Goal: Task Accomplishment & Management: Manage account settings

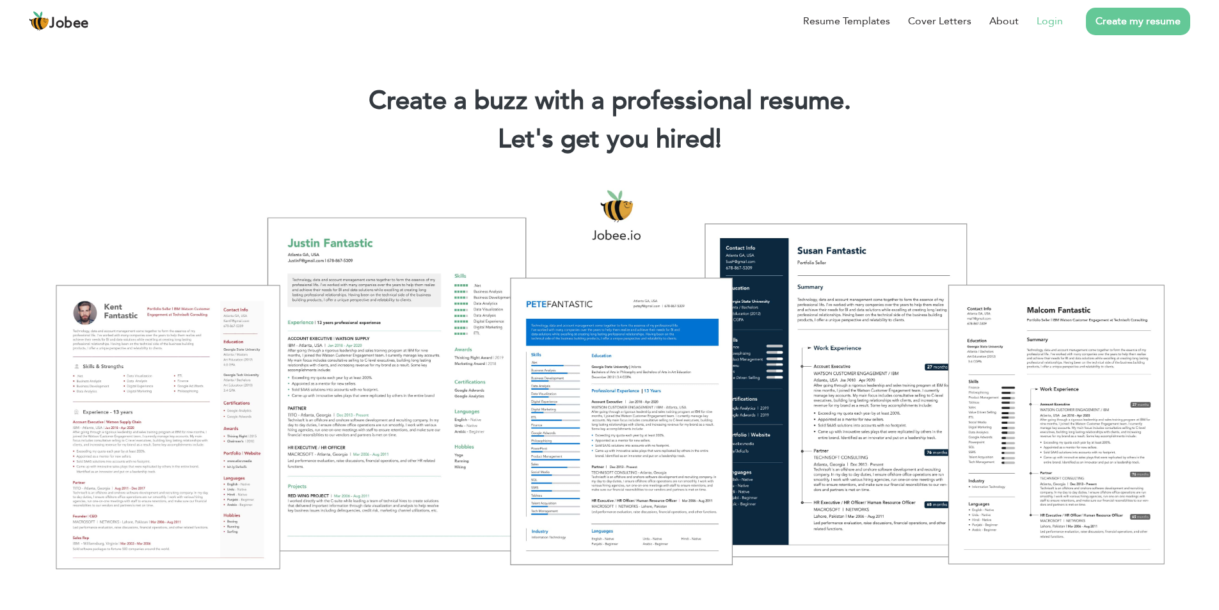
click at [1052, 27] on link "Login" at bounding box center [1050, 20] width 26 height 15
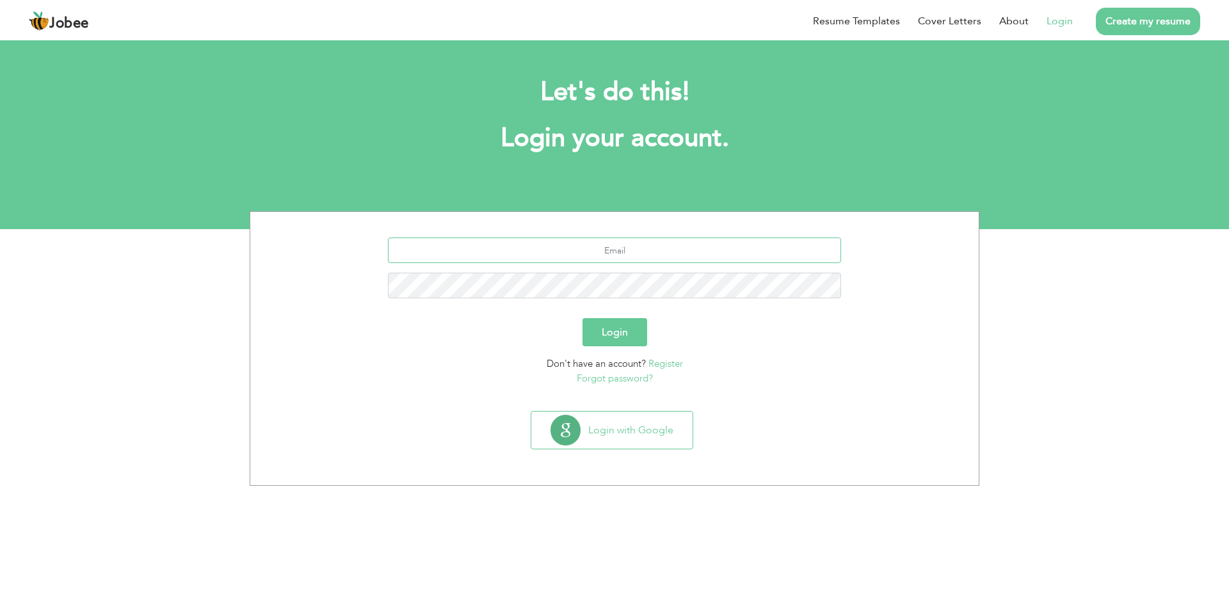
click at [647, 251] on input "text" at bounding box center [615, 250] width 454 height 26
type input "amirhassan4486@gmail.com"
click at [615, 324] on button "Login" at bounding box center [614, 332] width 65 height 28
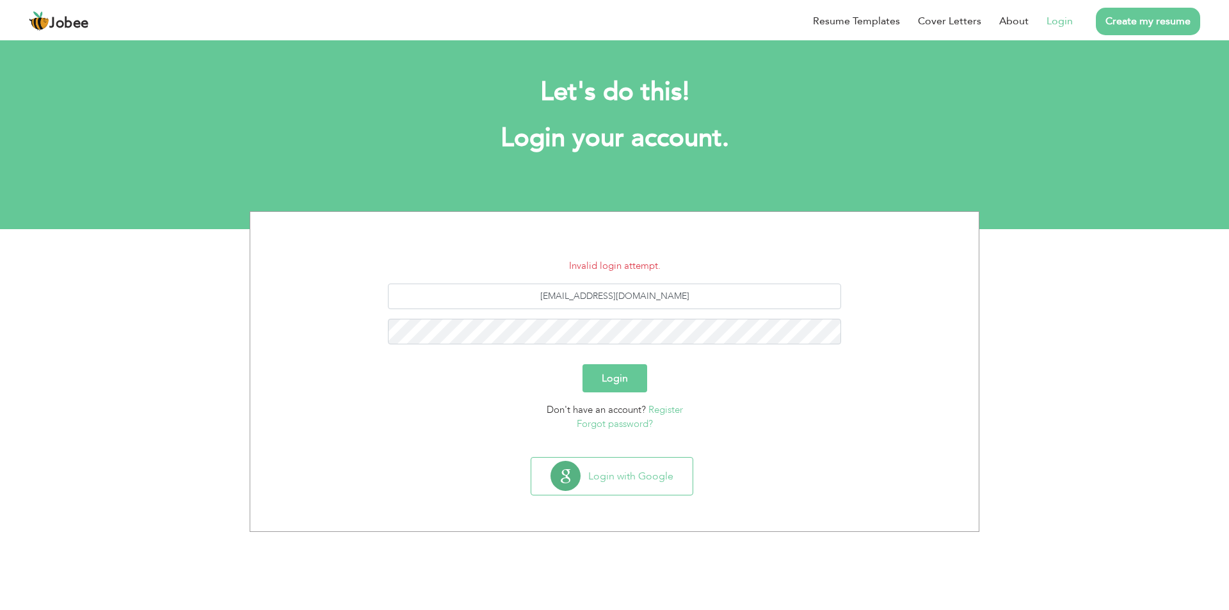
click at [636, 389] on button "Login" at bounding box center [614, 378] width 65 height 28
click at [637, 425] on link "Forgot password?" at bounding box center [615, 423] width 76 height 13
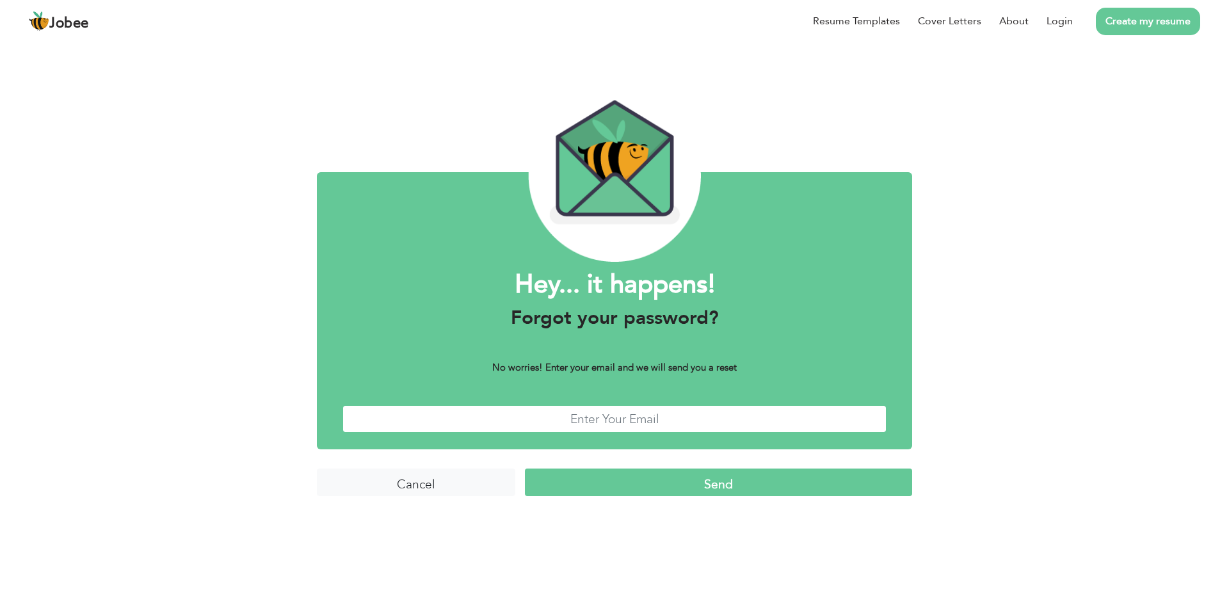
click at [637, 425] on input "text" at bounding box center [614, 419] width 544 height 28
type input "amirhassan4486@gmail.com"
click at [645, 482] on input "Send" at bounding box center [718, 483] width 387 height 28
